Goal: Use online tool/utility

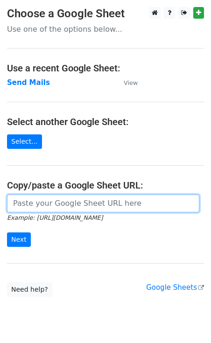
click at [33, 205] on input "url" at bounding box center [103, 204] width 192 height 18
paste input "[URL][DOMAIN_NAME]"
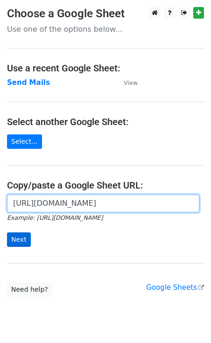
type input "[URL][DOMAIN_NAME]"
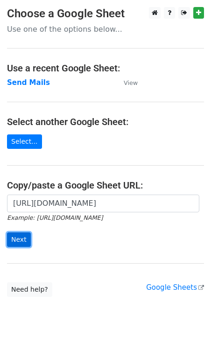
click at [19, 237] on input "Next" at bounding box center [19, 240] width 24 height 14
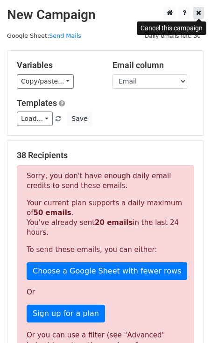
click at [196, 14] on icon at bounding box center [198, 12] width 5 height 7
